Goal: Transaction & Acquisition: Book appointment/travel/reservation

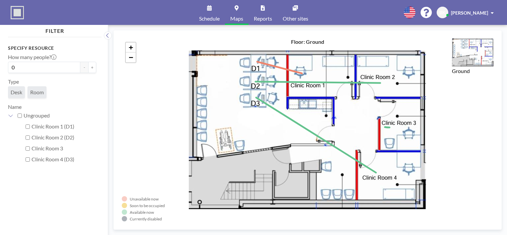
click at [210, 11] on link "Schedule" at bounding box center [209, 12] width 31 height 25
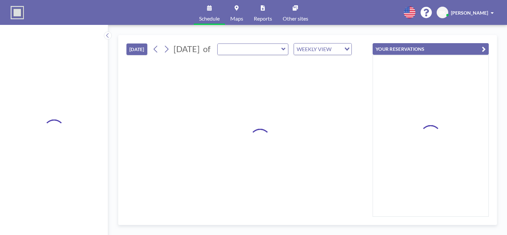
type input "Clinic Room 4 (D3)"
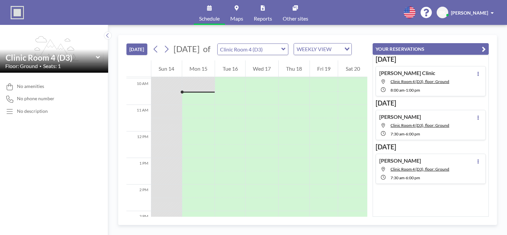
scroll to position [266, 0]
click at [171, 53] on button at bounding box center [166, 49] width 11 height 11
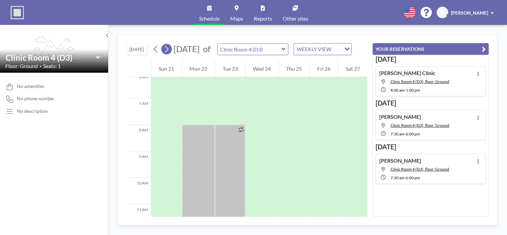
scroll to position [212, 0]
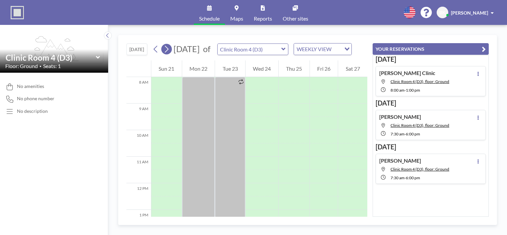
click at [169, 53] on icon at bounding box center [167, 49] width 4 height 7
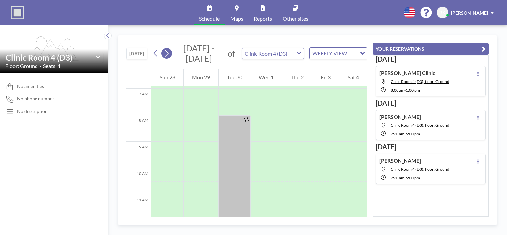
scroll to position [199, 0]
click at [169, 54] on icon at bounding box center [167, 53] width 4 height 7
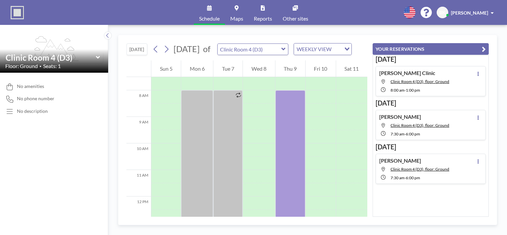
click at [286, 50] on icon at bounding box center [284, 49] width 4 height 3
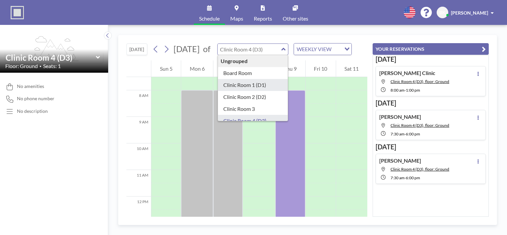
type input "Clinic Room 1 (D1)"
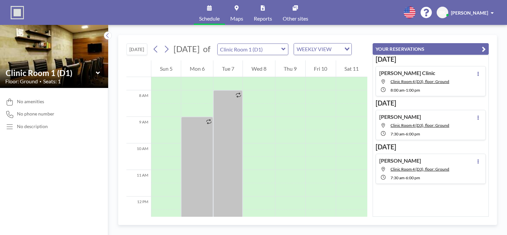
click at [286, 52] on icon at bounding box center [284, 49] width 4 height 7
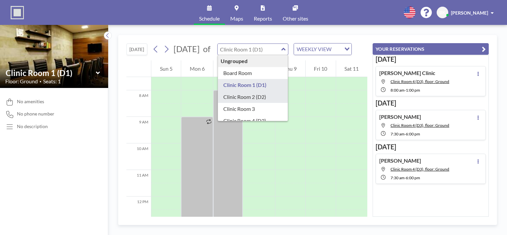
type input "Clinic Room 2 (D2)"
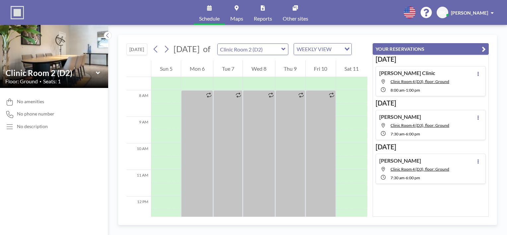
click at [286, 52] on icon at bounding box center [284, 49] width 4 height 7
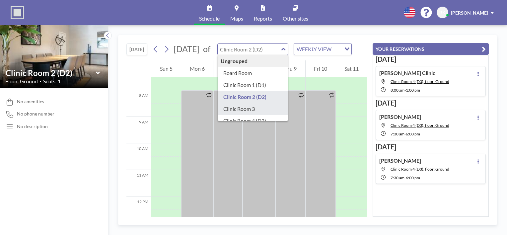
type input "Clinic Room 3"
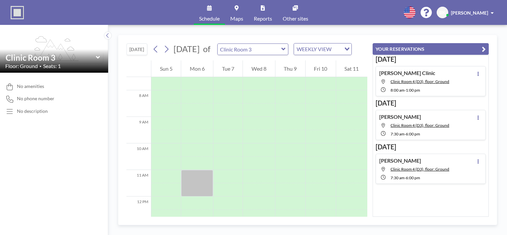
click at [286, 52] on icon at bounding box center [284, 49] width 4 height 7
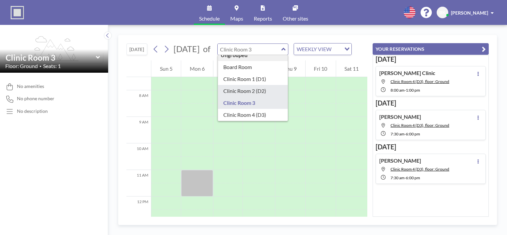
scroll to position [9, 0]
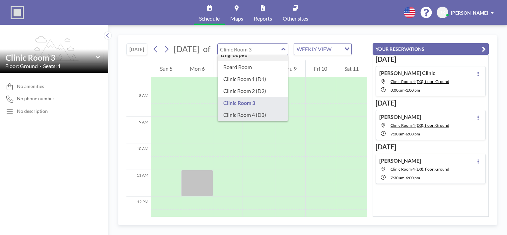
type input "Clinic Room 4 (D3)"
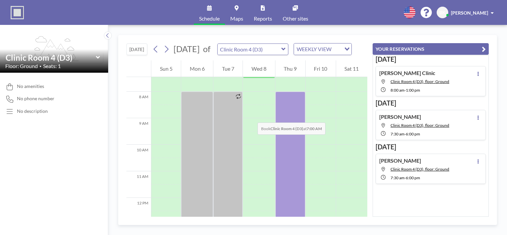
scroll to position [199, 0]
click at [286, 52] on icon at bounding box center [284, 49] width 4 height 7
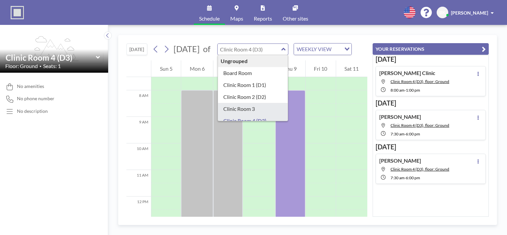
type input "Clinic Room 3"
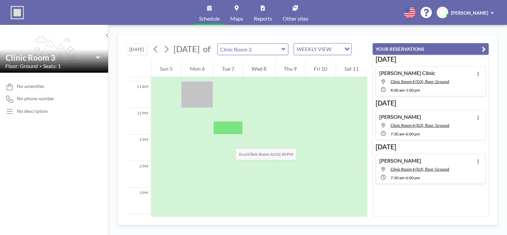
scroll to position [332, 0]
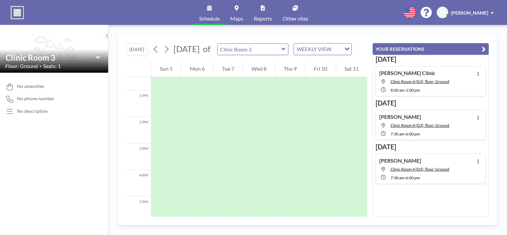
click at [286, 50] on icon at bounding box center [284, 49] width 4 height 3
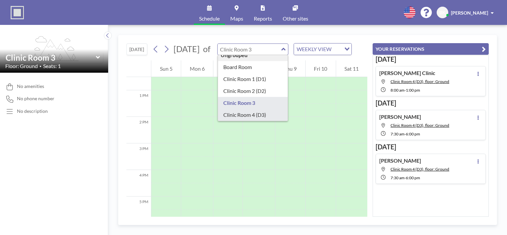
scroll to position [9, 0]
type input "Clinic Room 4 (D3)"
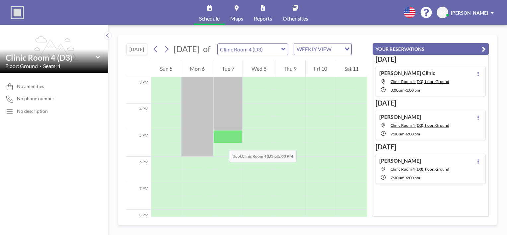
scroll to position [266, 0]
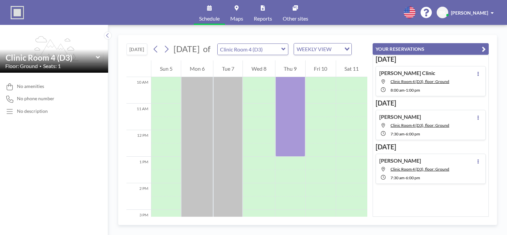
click at [286, 52] on icon at bounding box center [284, 49] width 4 height 7
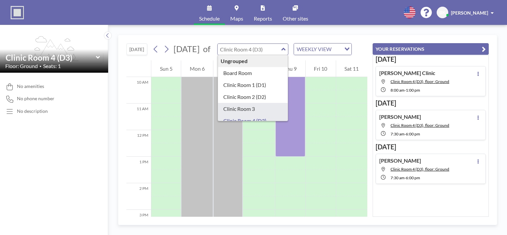
type input "Clinic Room 3"
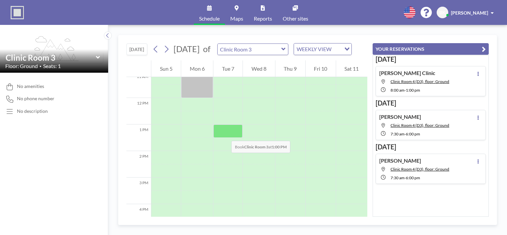
scroll to position [299, 0]
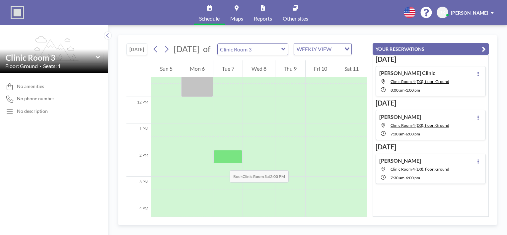
click at [223, 163] on div at bounding box center [227, 156] width 29 height 13
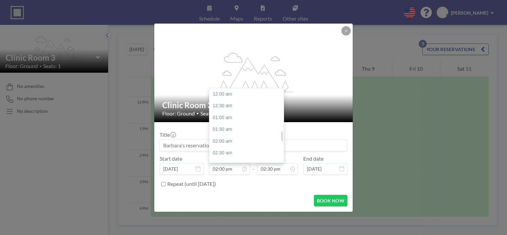
scroll to position [331, 0]
click at [228, 94] on div "02:00 pm" at bounding box center [249, 94] width 78 height 12
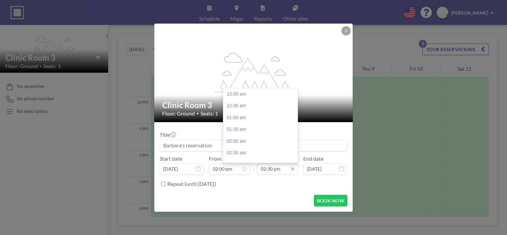
scroll to position [343, 0]
click at [274, 170] on input "02:30 pm" at bounding box center [277, 168] width 41 height 11
click at [237, 131] on div "05:30 pm" at bounding box center [262, 132] width 78 height 12
type input "05:30 pm"
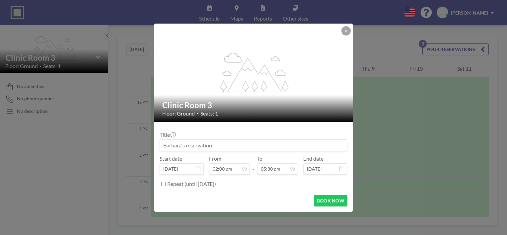
scroll to position [331, 0]
click at [193, 145] on input at bounding box center [253, 145] width 187 height 11
type input "[PERSON_NAME]"
click at [327, 200] on button "BOOK NOW" at bounding box center [331, 201] width 34 height 12
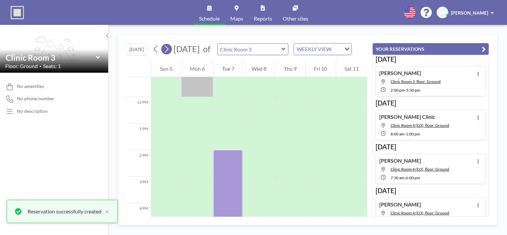
click at [167, 53] on icon at bounding box center [166, 49] width 6 height 10
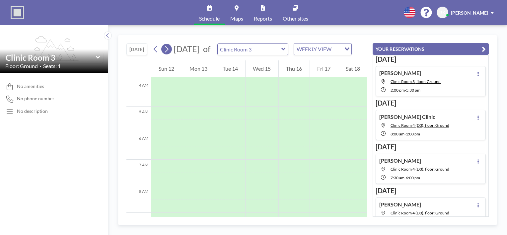
scroll to position [199, 0]
click at [286, 50] on icon at bounding box center [284, 49] width 4 height 3
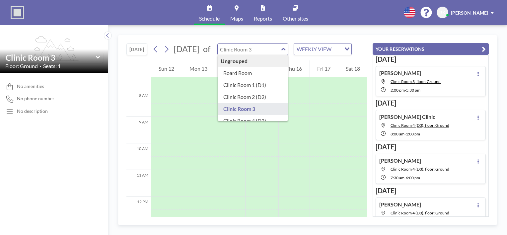
scroll to position [9, 0]
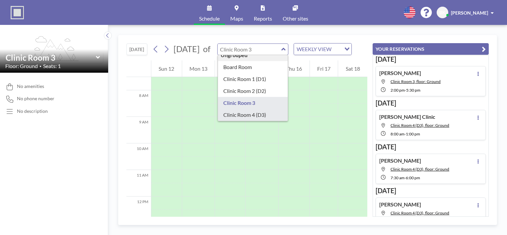
type input "Clinic Room 4 (D3)"
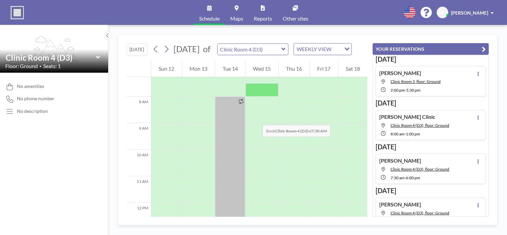
scroll to position [199, 0]
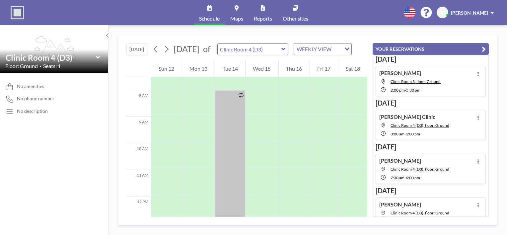
click at [286, 52] on icon at bounding box center [284, 49] width 4 height 7
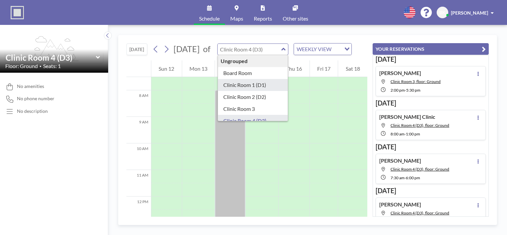
type input "Clinic Room 1 (D1)"
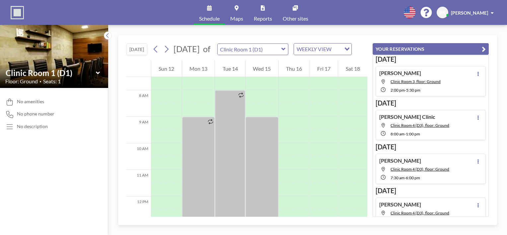
click at [286, 50] on icon at bounding box center [284, 49] width 4 height 3
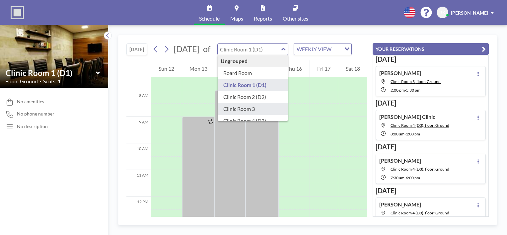
type input "Clinic Room 3"
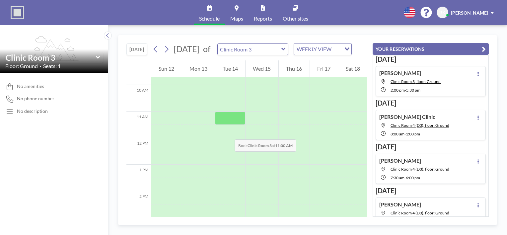
scroll to position [299, 0]
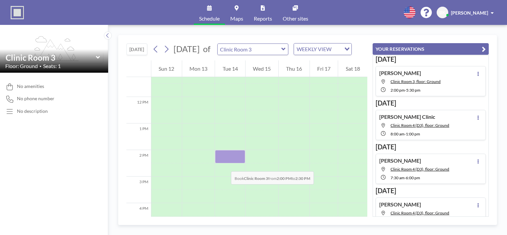
click at [224, 163] on div at bounding box center [230, 156] width 30 height 13
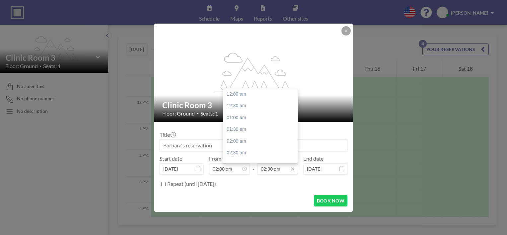
scroll to position [343, 0]
click at [268, 170] on input "02:30 pm" at bounding box center [277, 168] width 41 height 11
click at [244, 133] on div "05:30 pm" at bounding box center [262, 132] width 78 height 12
type input "05:30 pm"
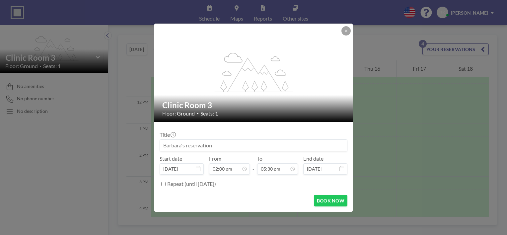
click at [196, 148] on input at bounding box center [253, 145] width 187 height 11
click at [180, 145] on input "DrAlanBlake" at bounding box center [253, 145] width 187 height 11
click at [169, 145] on input "DrAlan Blake" at bounding box center [253, 145] width 187 height 11
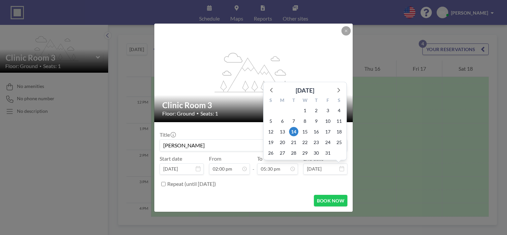
scroll to position [414, 0]
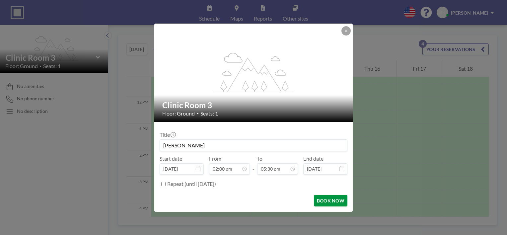
type input "[PERSON_NAME]"
click at [331, 200] on button "BOOK NOW" at bounding box center [331, 201] width 34 height 12
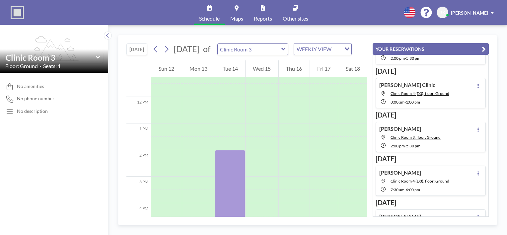
scroll to position [0, 0]
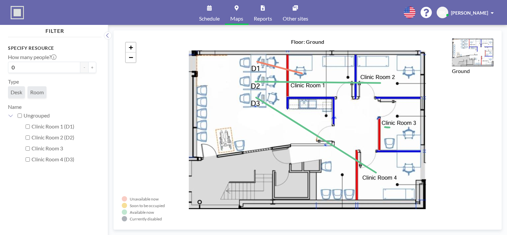
click at [210, 8] on icon at bounding box center [209, 7] width 5 height 5
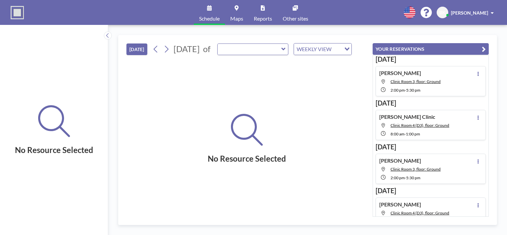
type input "Clinic Room 3"
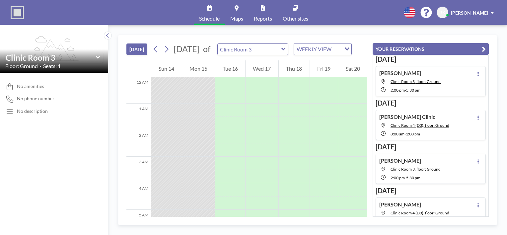
click at [286, 50] on icon at bounding box center [284, 49] width 4 height 3
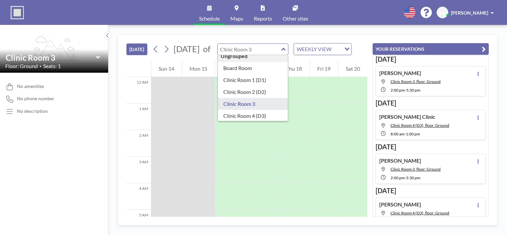
scroll to position [9, 0]
type input "Clinic Room 4 (D3)"
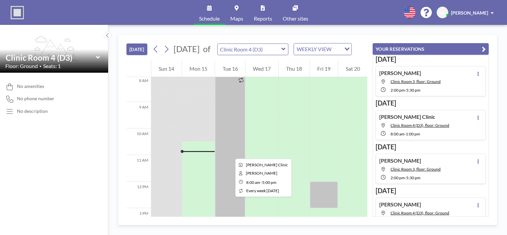
scroll to position [199, 0]
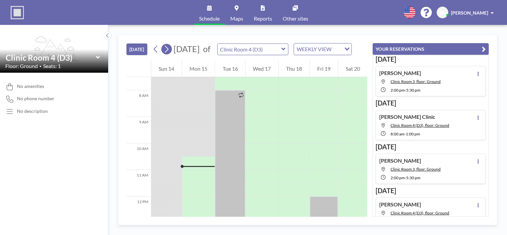
click at [169, 54] on icon at bounding box center [166, 49] width 6 height 10
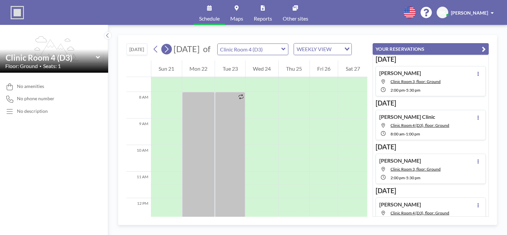
scroll to position [212, 0]
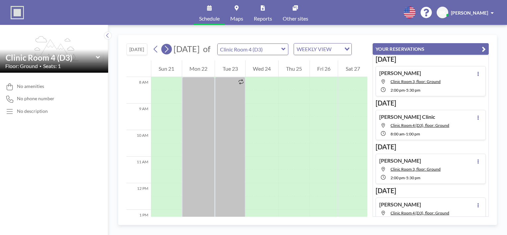
click at [169, 54] on icon at bounding box center [166, 49] width 6 height 10
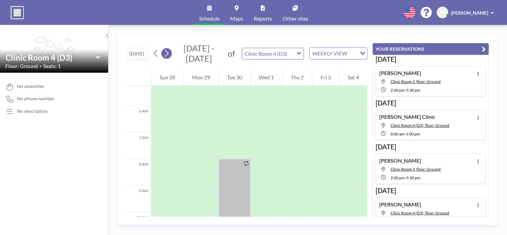
scroll to position [199, 0]
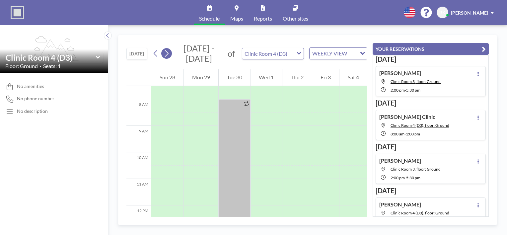
click at [169, 55] on icon at bounding box center [166, 53] width 6 height 10
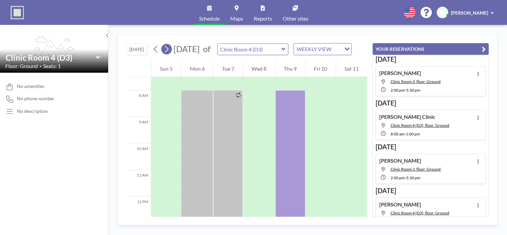
click at [168, 53] on icon at bounding box center [167, 49] width 4 height 7
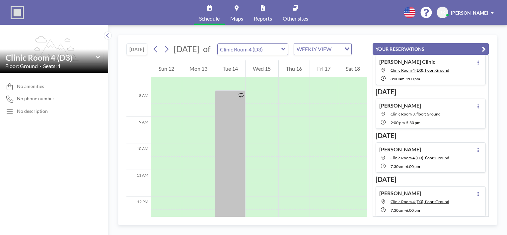
scroll to position [55, 0]
